Goal: Task Accomplishment & Management: Use online tool/utility

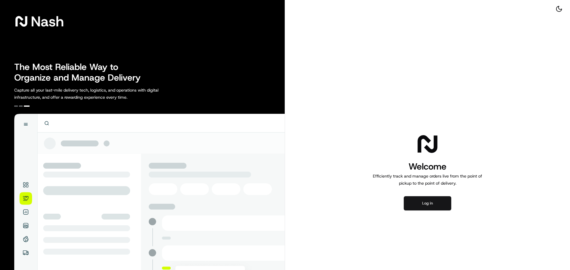
click at [426, 202] on button "Log in" at bounding box center [426, 203] width 47 height 14
